Goal: Check status: Check status

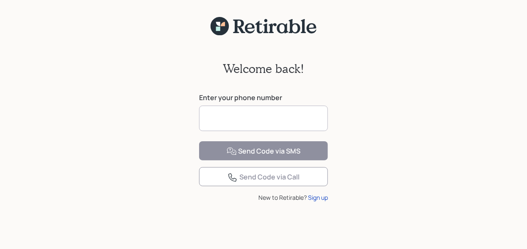
click at [283, 126] on input at bounding box center [263, 118] width 129 height 25
type input "**********"
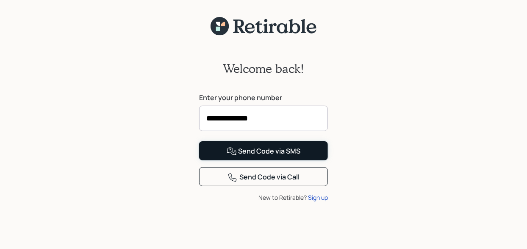
click at [281, 156] on div "Send Code via SMS" at bounding box center [264, 151] width 74 height 10
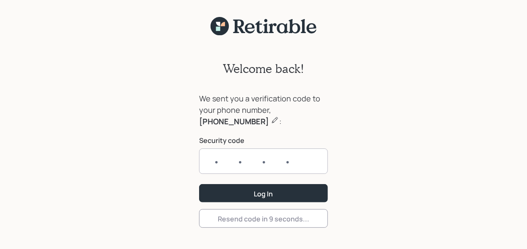
click at [307, 156] on input "text" at bounding box center [263, 160] width 129 height 25
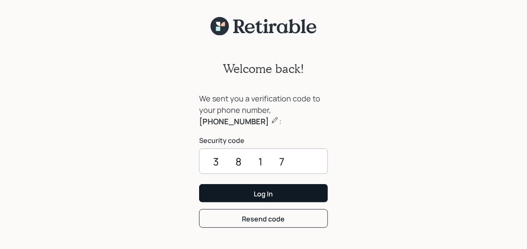
type input "3817"
click at [266, 189] on div "Log In" at bounding box center [263, 193] width 19 height 9
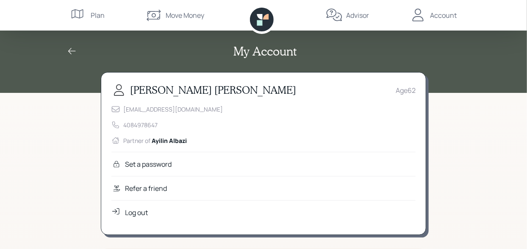
click at [94, 13] on div "Plan" at bounding box center [98, 15] width 14 height 10
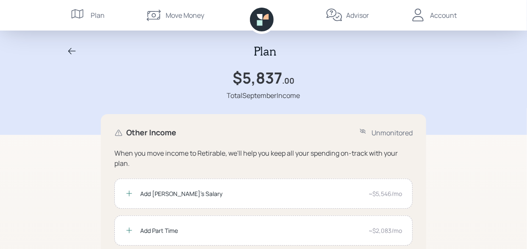
click at [263, 22] on icon at bounding box center [262, 20] width 24 height 24
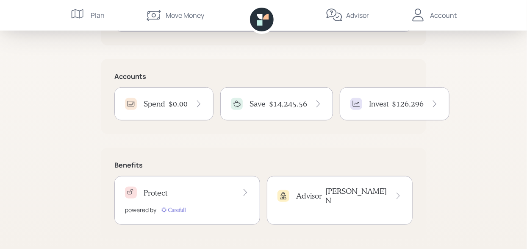
scroll to position [176, 0]
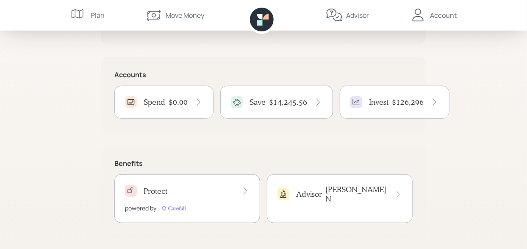
click at [275, 100] on h4 "$14,245.56" at bounding box center [288, 101] width 38 height 9
